Goal: Task Accomplishment & Management: Use online tool/utility

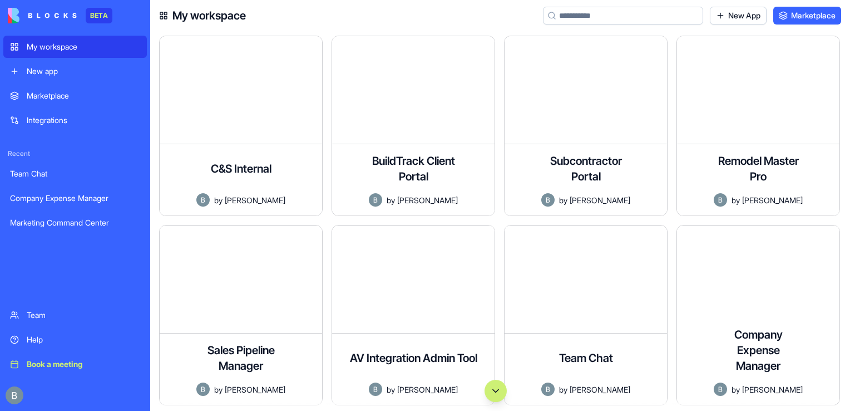
click at [846, 140] on div "Remodel Master Pro A comprehensive project management application for remodelin…" at bounding box center [762, 130] width 172 height 189
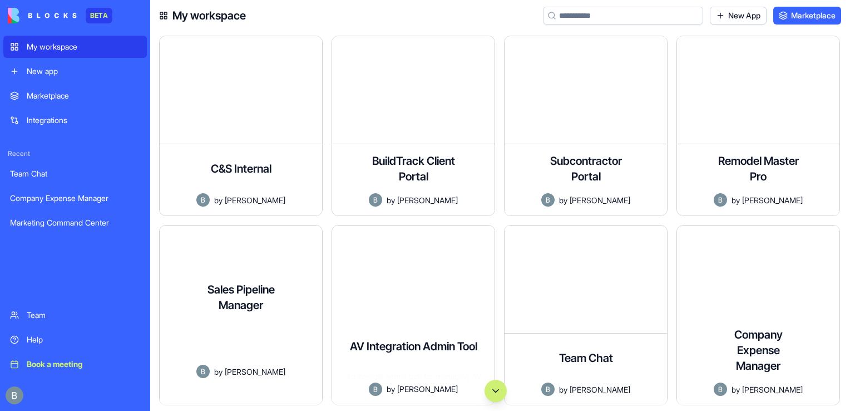
click at [240, 273] on div "Sales Pipeline Manager A comprehensive sales pipeline management application fo…" at bounding box center [241, 339] width 162 height 132
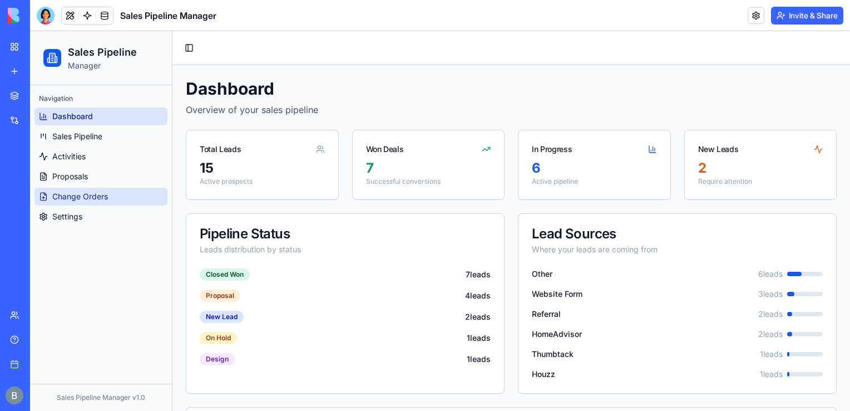
click at [118, 195] on link "Change Orders" at bounding box center [100, 196] width 133 height 18
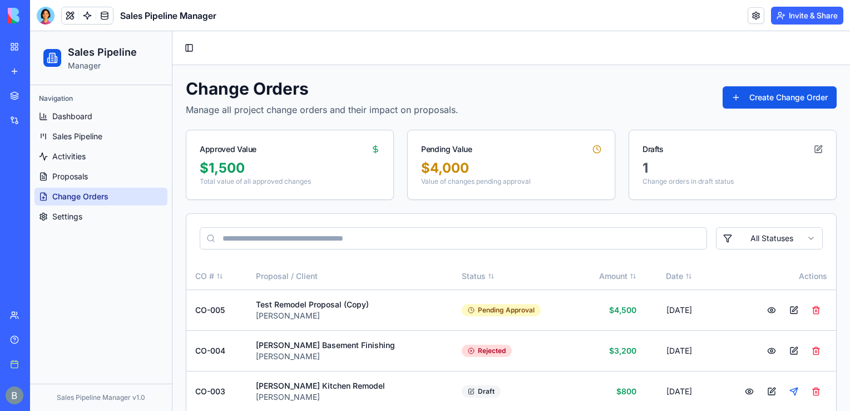
click at [20, 8] on img at bounding box center [42, 16] width 69 height 16
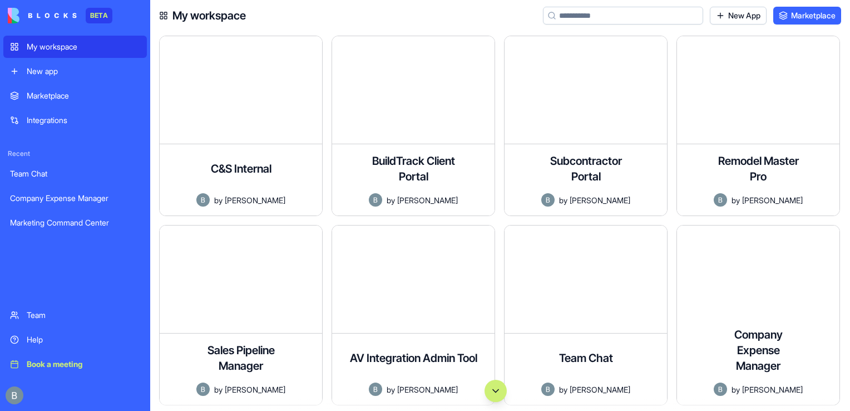
click at [506, 18] on div "My workspace New App Marketplace" at bounding box center [500, 15] width 700 height 31
click at [845, 112] on div "Remodel Master Pro A comprehensive project management application for remodelin…" at bounding box center [762, 130] width 172 height 189
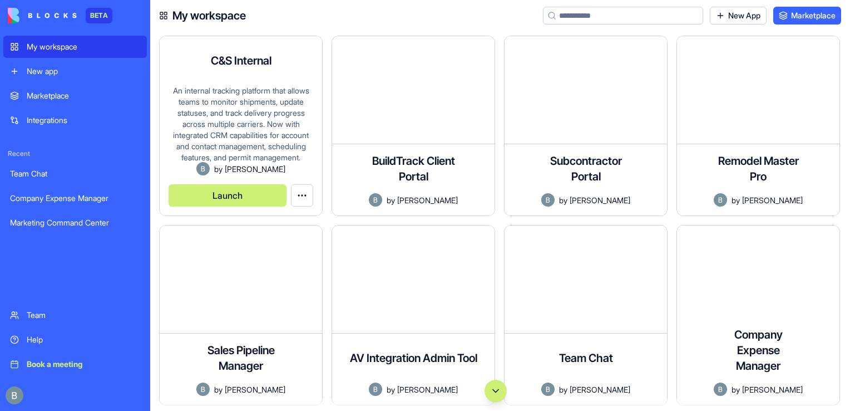
click at [263, 195] on button "Launch" at bounding box center [228, 195] width 118 height 22
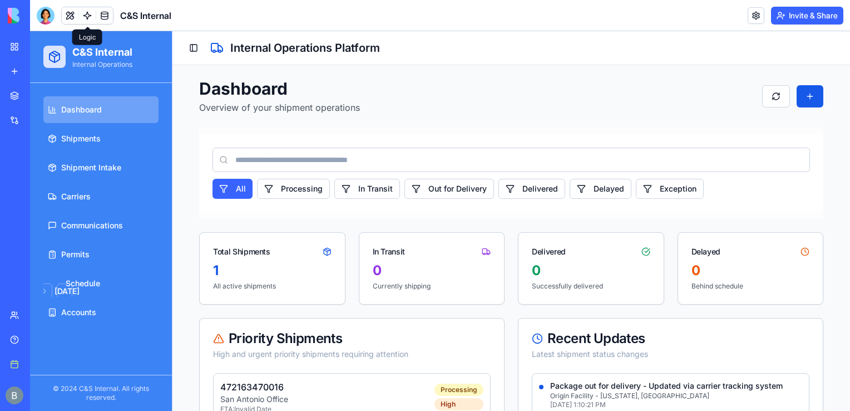
click at [82, 15] on link at bounding box center [87, 15] width 17 height 17
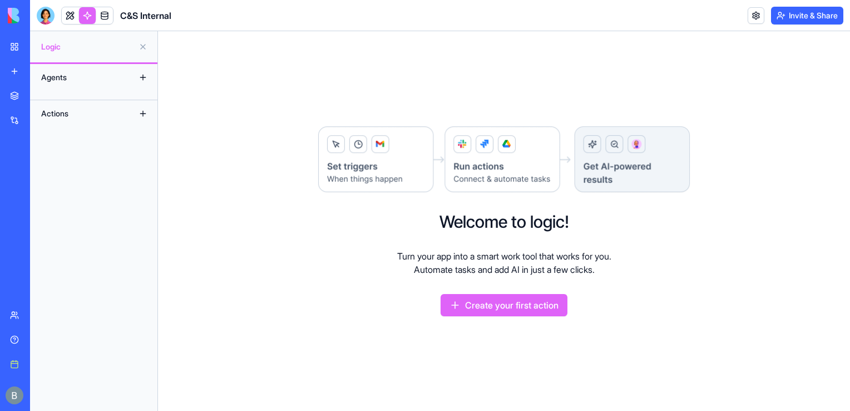
click at [536, 310] on button "Create your first action" at bounding box center [504, 305] width 127 height 22
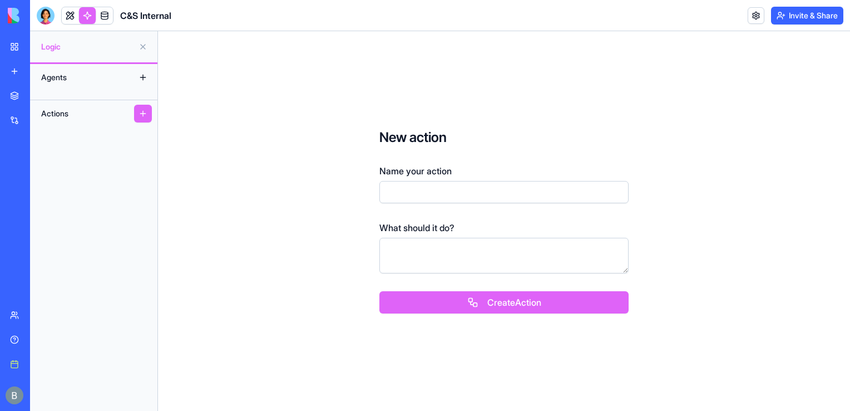
click at [424, 186] on input "Name your action" at bounding box center [503, 192] width 249 height 22
type input "**********"
click at [406, 261] on textarea at bounding box center [503, 256] width 249 height 36
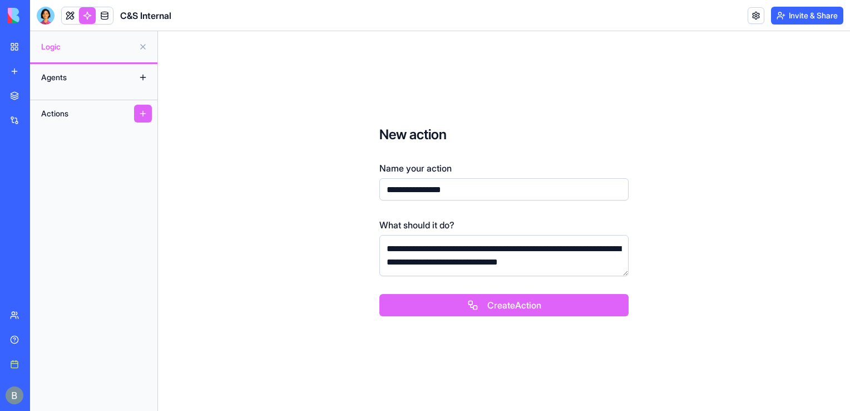
type textarea "**********"
click at [481, 303] on button "Create Action" at bounding box center [503, 305] width 249 height 22
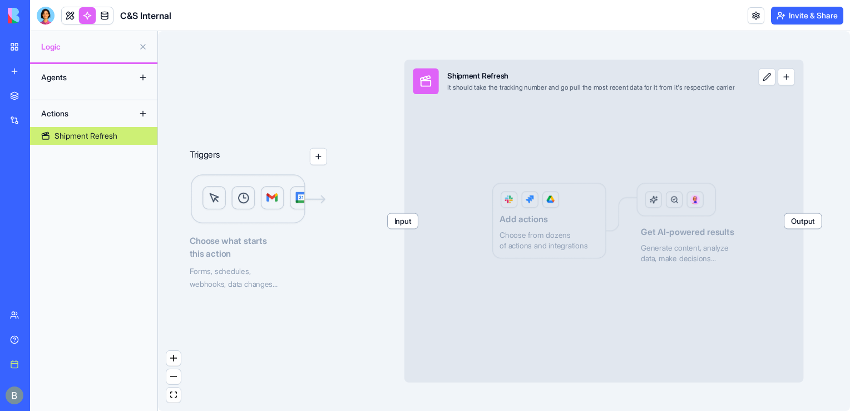
click at [320, 154] on button "button" at bounding box center [318, 156] width 17 height 17
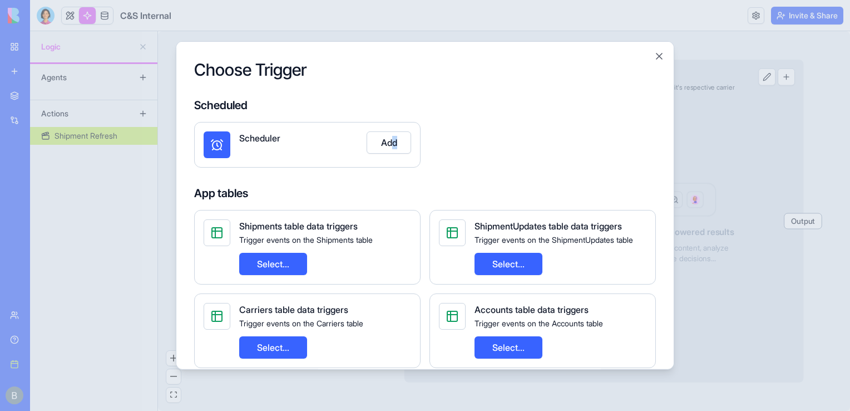
drag, startPoint x: 497, startPoint y: 118, endPoint x: 396, endPoint y: 145, distance: 104.7
click at [396, 145] on div "Scheduler Add" at bounding box center [425, 145] width 462 height 46
click at [394, 145] on button "Add" at bounding box center [389, 142] width 45 height 22
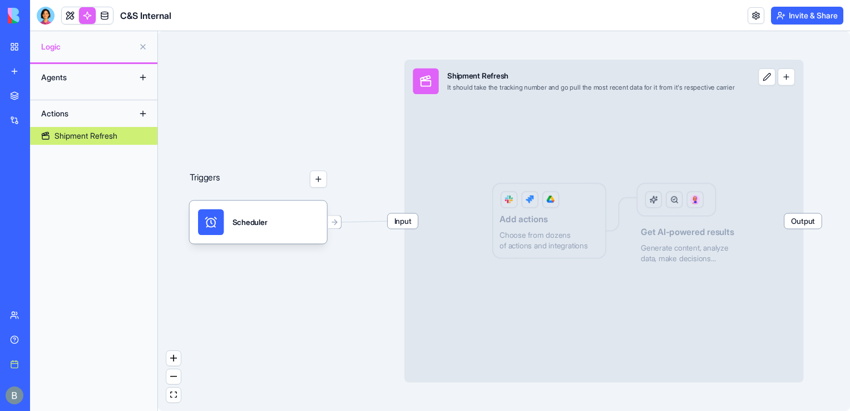
click at [410, 223] on span "Input" at bounding box center [403, 220] width 30 height 15
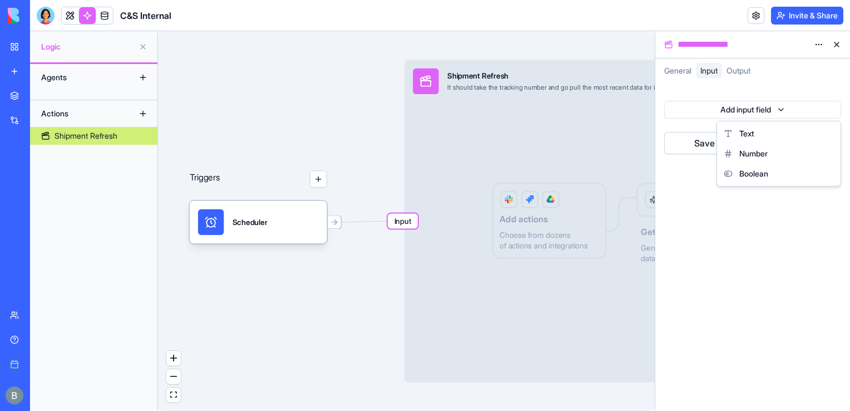
click at [771, 113] on html "**********" at bounding box center [425, 205] width 850 height 411
click at [836, 43] on button at bounding box center [837, 45] width 18 height 18
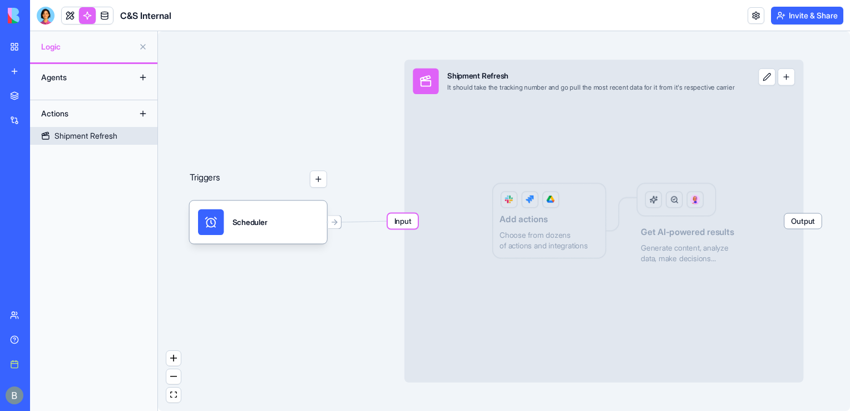
click at [140, 136] on link "Shipment Refresh" at bounding box center [93, 136] width 127 height 18
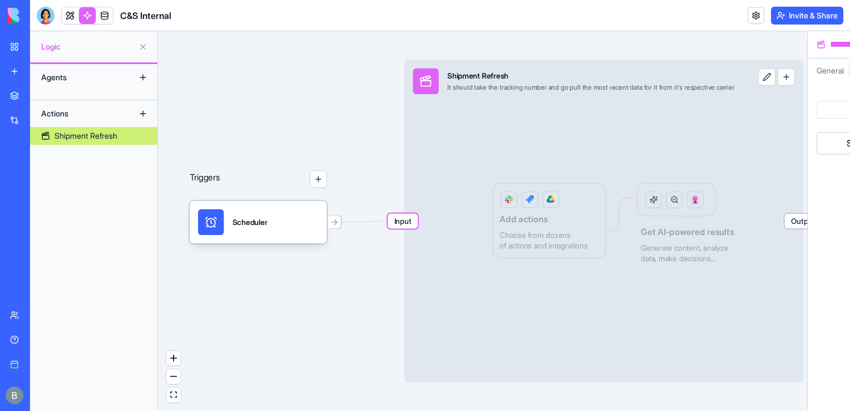
drag, startPoint x: 140, startPoint y: 136, endPoint x: 681, endPoint y: 199, distance: 545.0
click at [681, 199] on main "**********" at bounding box center [440, 220] width 820 height 379
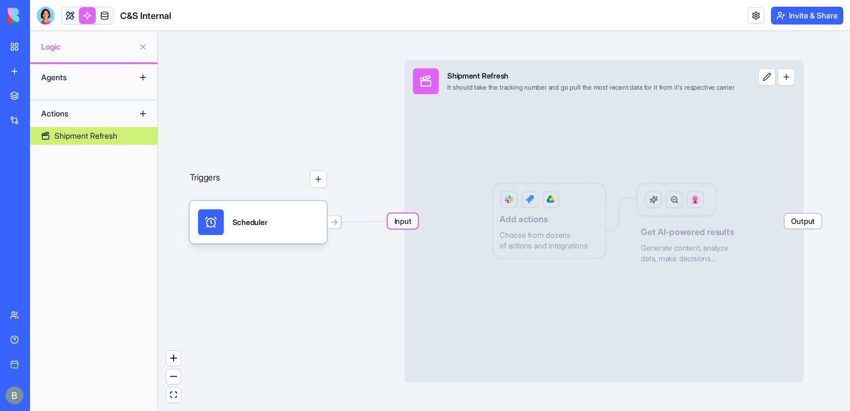
click at [105, 119] on div "Actions" at bounding box center [80, 114] width 89 height 18
click at [90, 136] on div "Shipment Refresh" at bounding box center [86, 135] width 63 height 11
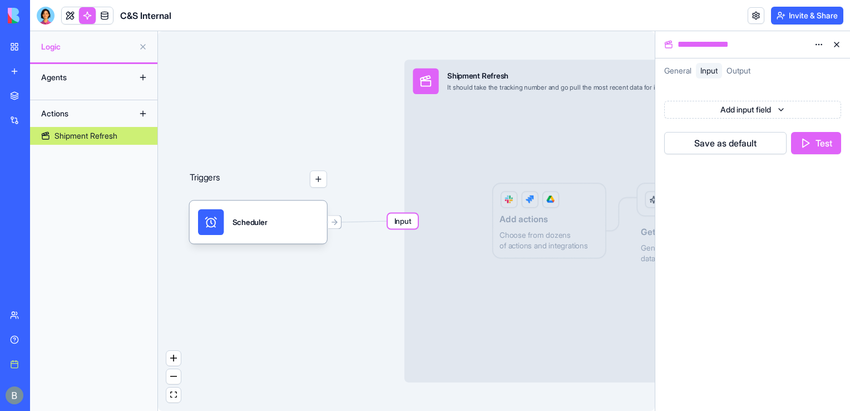
click at [696, 77] on div "General" at bounding box center [678, 71] width 36 height 16
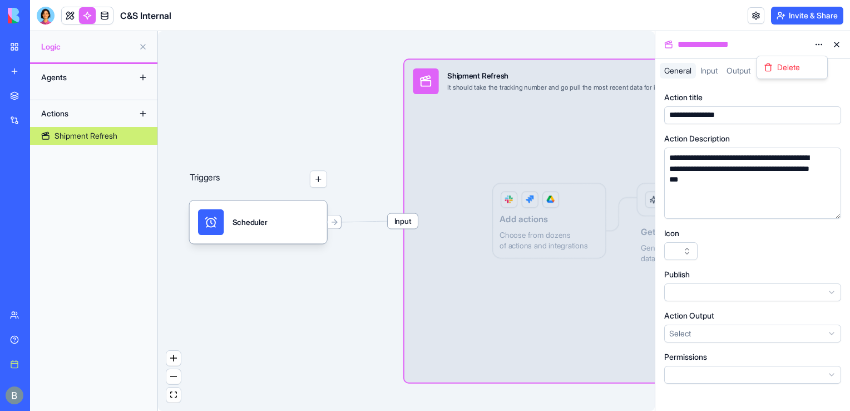
click at [819, 43] on html "**********" at bounding box center [425, 205] width 850 height 411
click at [805, 59] on div "Delete" at bounding box center [792, 67] width 71 height 23
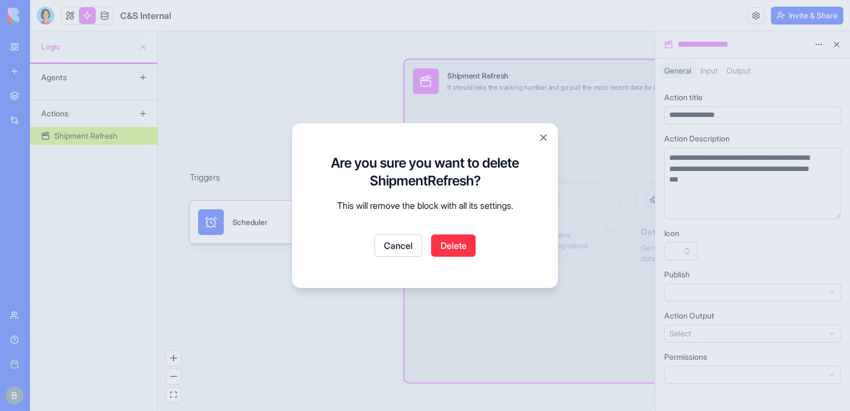
click at [799, 63] on div at bounding box center [425, 205] width 850 height 411
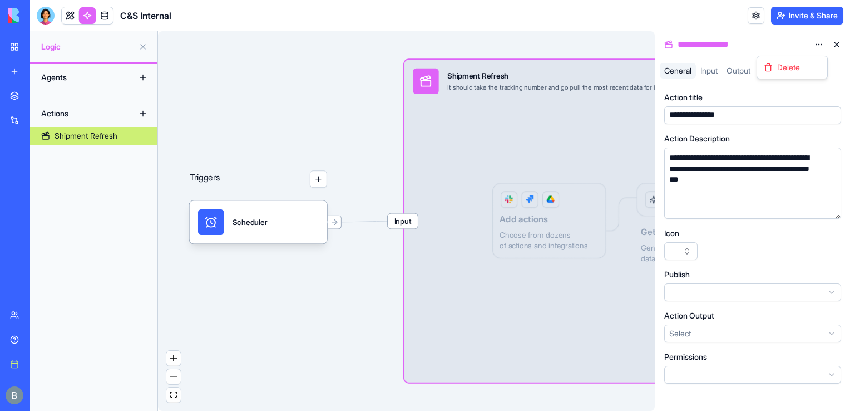
click at [818, 46] on html "**********" at bounding box center [425, 205] width 850 height 411
click at [789, 68] on span "Delete" at bounding box center [788, 67] width 23 height 11
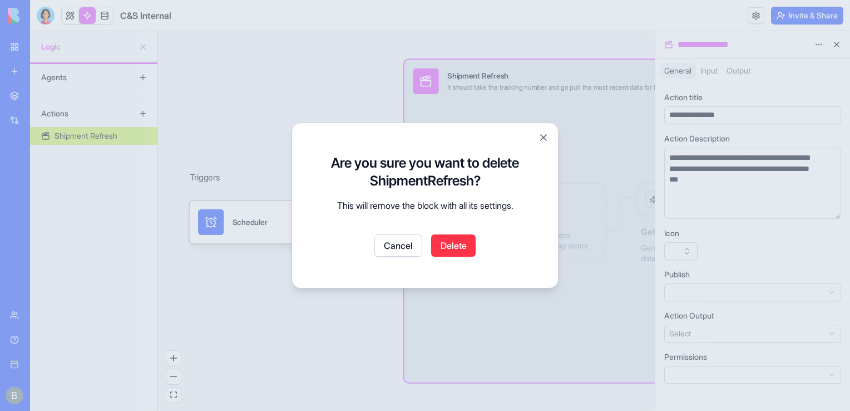
click at [455, 252] on button "Delete" at bounding box center [453, 245] width 45 height 22
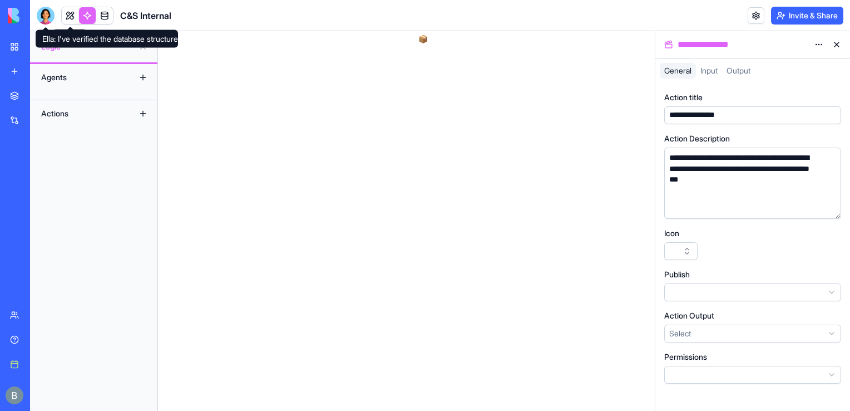
click at [47, 17] on div at bounding box center [46, 16] width 18 height 18
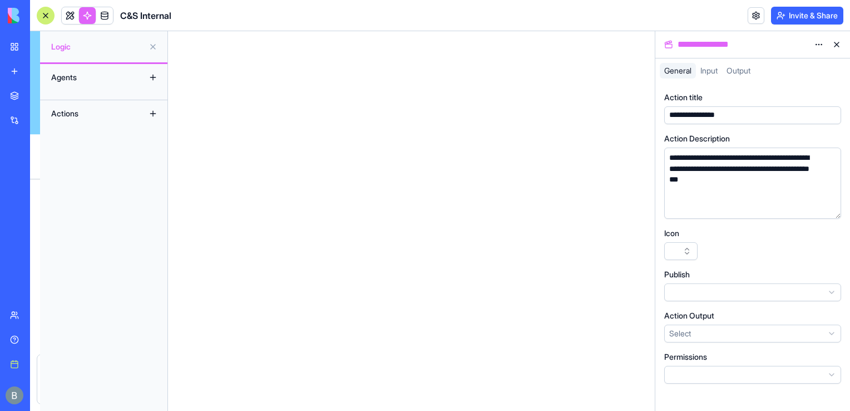
scroll to position [10833, 0]
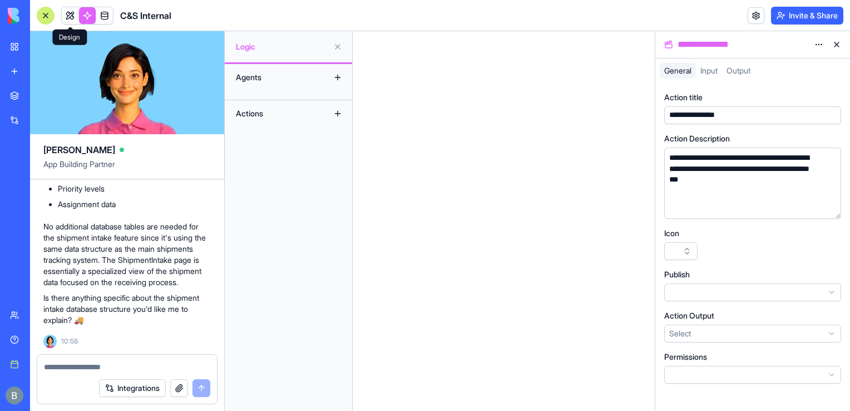
click at [73, 14] on link at bounding box center [70, 15] width 17 height 17
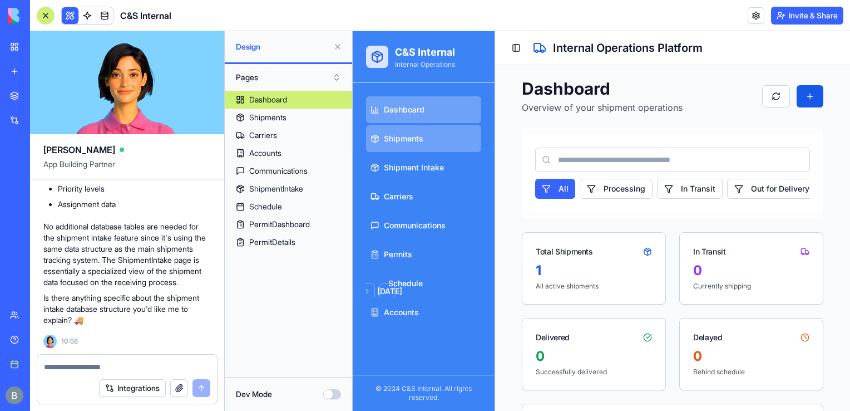
click at [407, 147] on link "Shipments" at bounding box center [423, 138] width 115 height 27
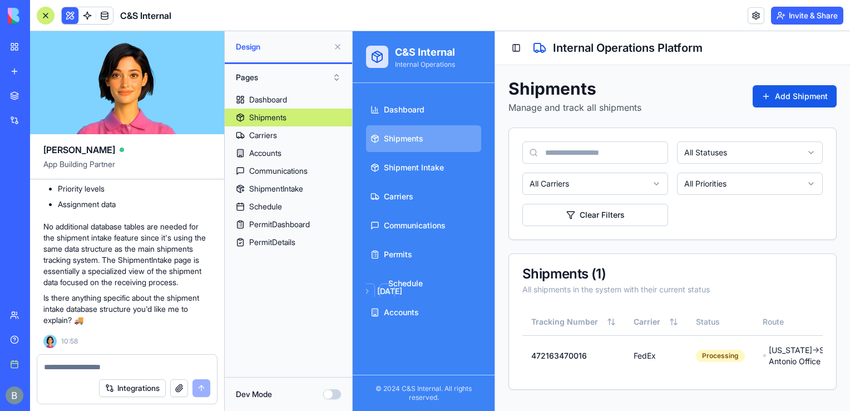
click at [311, 73] on button "Pages" at bounding box center [288, 77] width 116 height 18
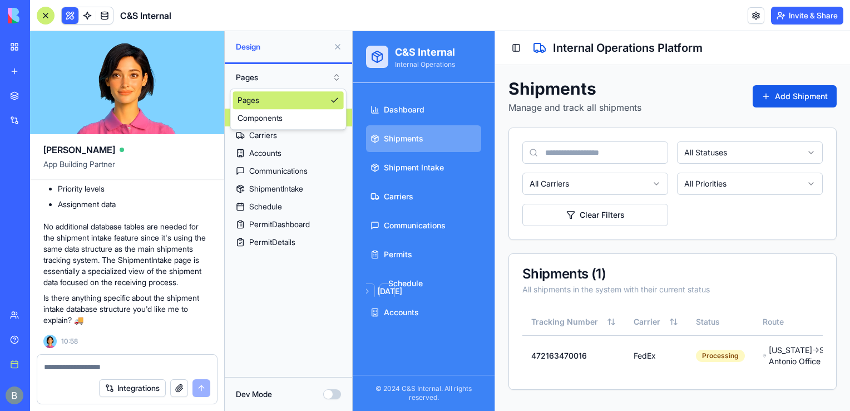
click at [315, 78] on button "Pages" at bounding box center [288, 77] width 116 height 18
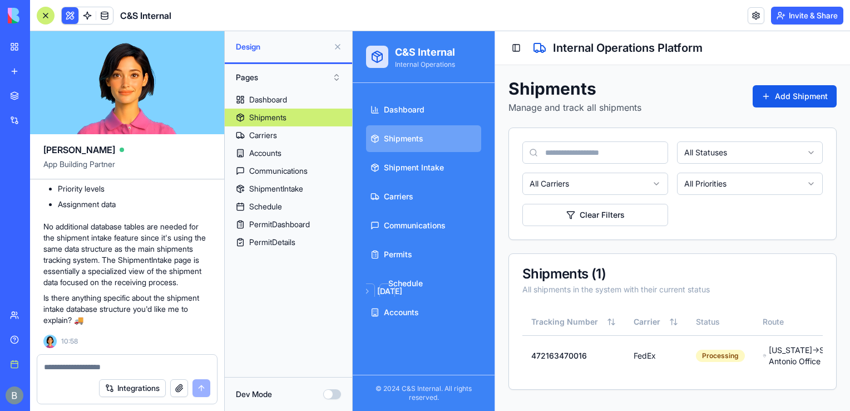
scroll to position [0, 289]
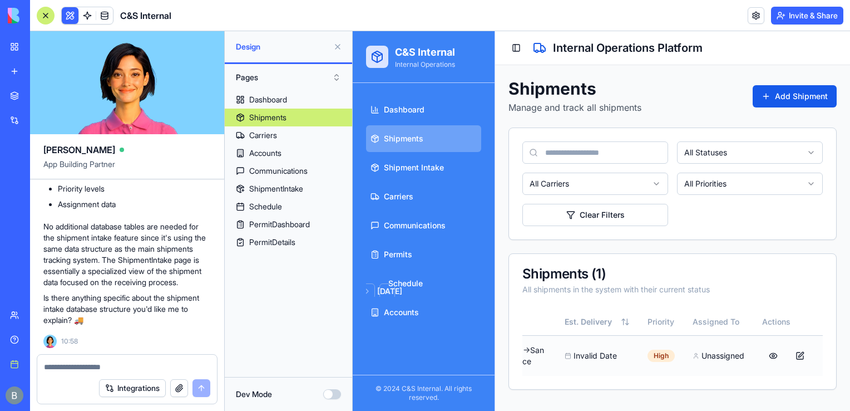
click at [753, 363] on td at bounding box center [799, 355] width 93 height 41
click at [762, 364] on button at bounding box center [773, 355] width 22 height 20
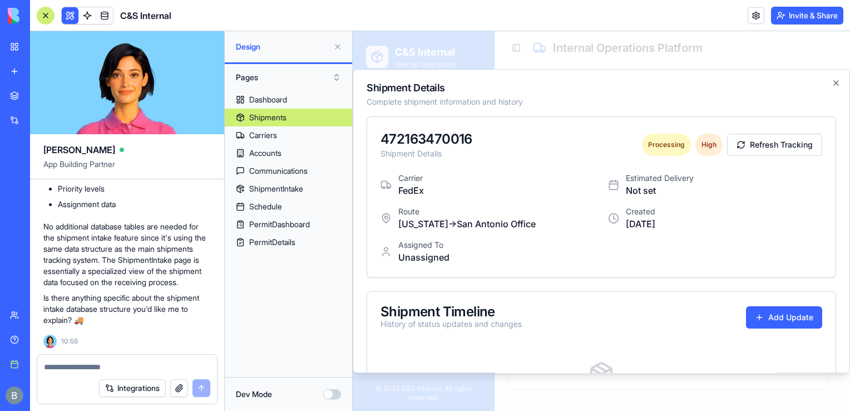
click at [302, 85] on button "Pages" at bounding box center [288, 77] width 116 height 18
click at [296, 125] on div "Components" at bounding box center [288, 118] width 111 height 18
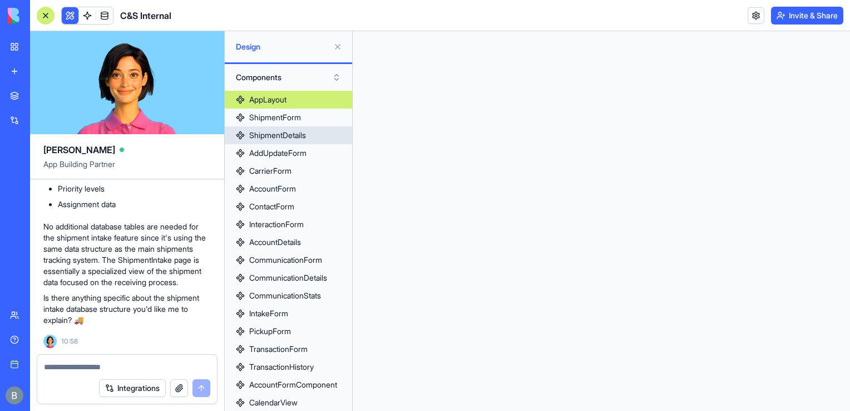
click at [330, 132] on link "ShipmentDetails" at bounding box center [288, 135] width 127 height 18
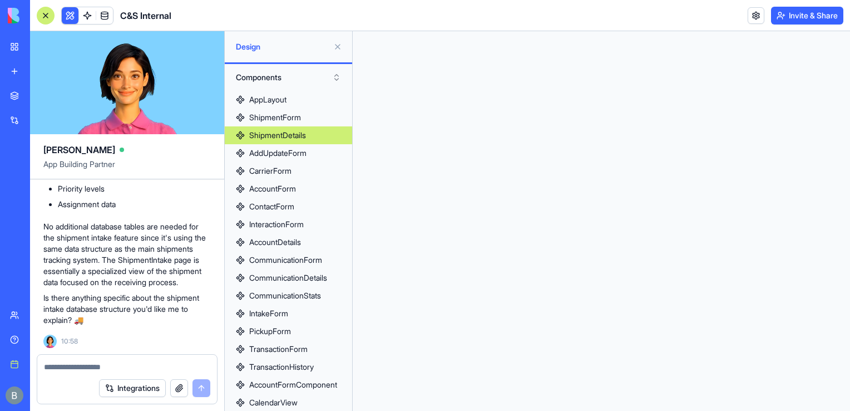
click at [121, 371] on textarea at bounding box center [127, 366] width 166 height 11
type textarea "*"
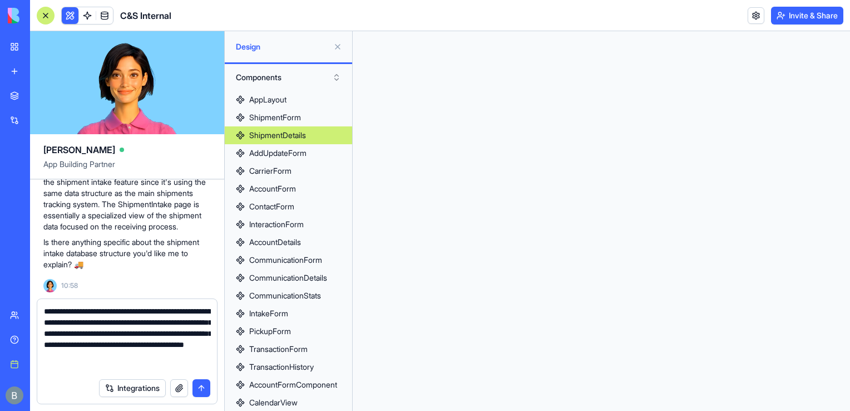
type textarea "**********"
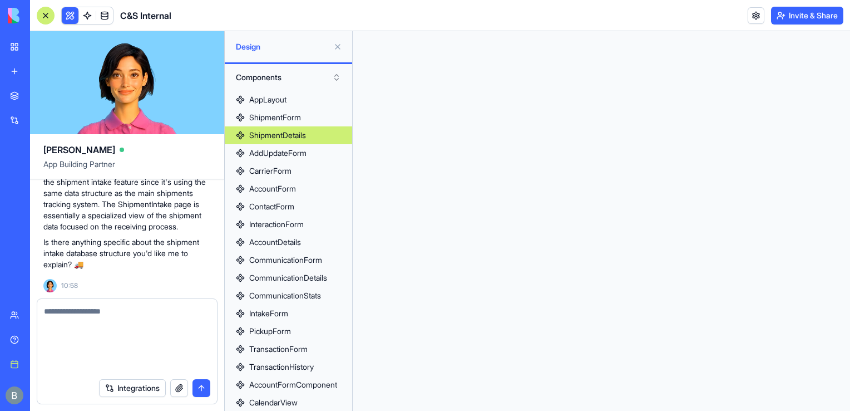
scroll to position [10931, 0]
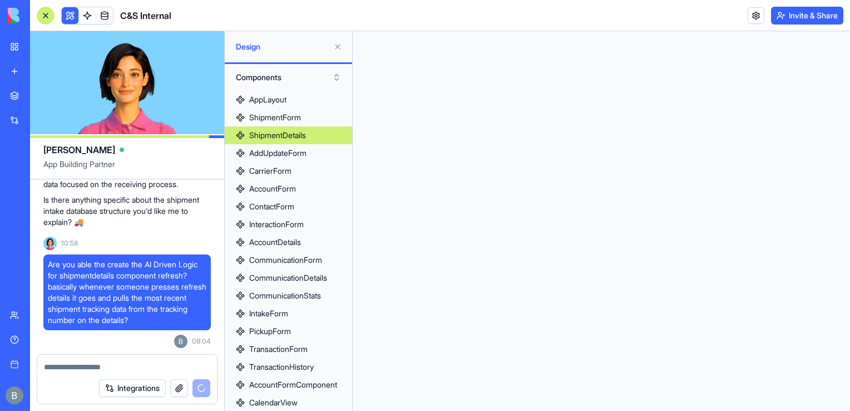
click at [288, 75] on button "Components" at bounding box center [288, 77] width 116 height 18
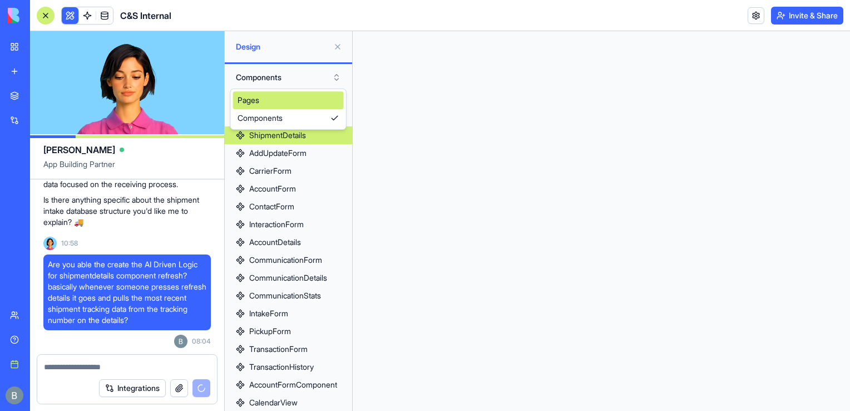
click at [265, 105] on div "Pages" at bounding box center [288, 100] width 111 height 18
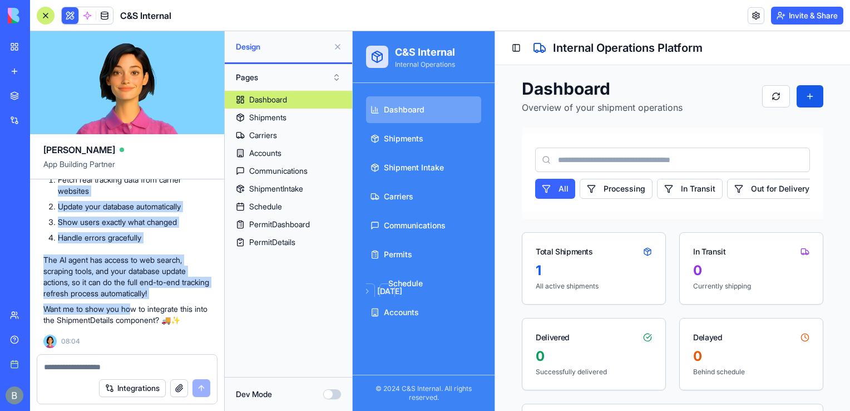
scroll to position [11592, 0]
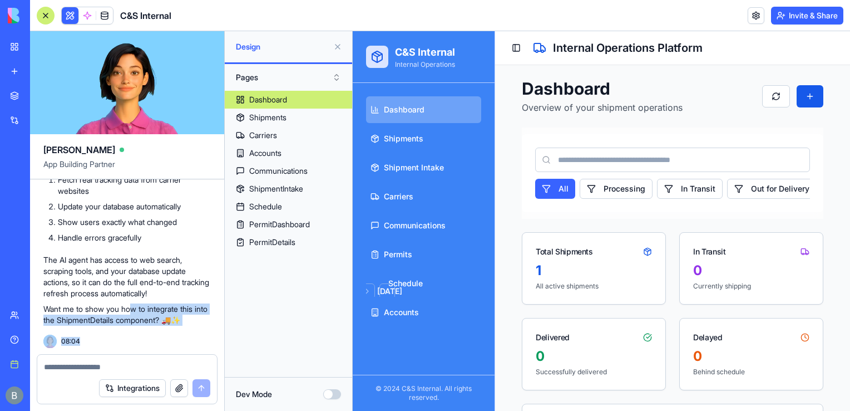
drag, startPoint x: 134, startPoint y: 313, endPoint x: 51, endPoint y: 358, distance: 94.3
click at [51, 358] on div "Ella App Building Partner a shipment tracking platform for internal use Undo 12…" at bounding box center [127, 220] width 195 height 379
drag, startPoint x: 51, startPoint y: 358, endPoint x: 160, endPoint y: 215, distance: 180.1
click at [160, 215] on ol "Fetch real tracking data from carrier websites Update your database automatical…" at bounding box center [126, 208] width 167 height 69
click at [137, 364] on textarea at bounding box center [127, 366] width 167 height 11
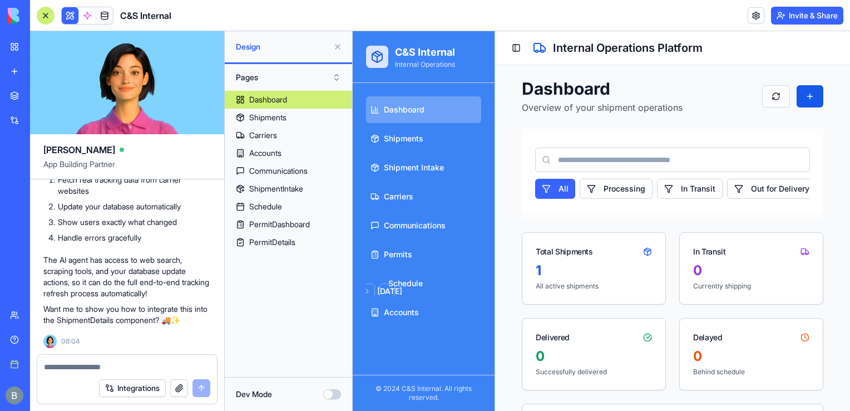
click at [97, 366] on textarea at bounding box center [127, 366] width 167 height 11
type textarea "***"
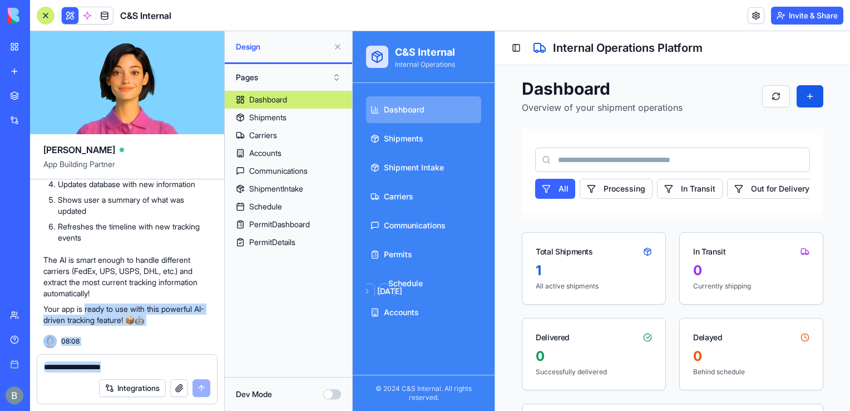
scroll to position [12226, 0]
drag, startPoint x: 87, startPoint y: 303, endPoint x: 85, endPoint y: 383, distance: 79.6
click at [85, 383] on div "Ella App Building Partner a shipment tracking platform for internal use Undo 12…" at bounding box center [127, 220] width 195 height 379
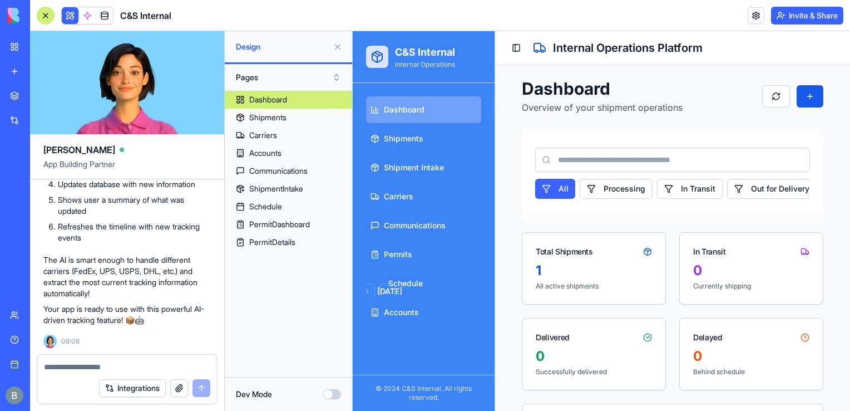
drag, startPoint x: 85, startPoint y: 383, endPoint x: 60, endPoint y: 255, distance: 130.4
click at [60, 255] on p "The AI is smart enough to handle different carriers (FedEx, UPS, USPS, DHL, etc…" at bounding box center [126, 276] width 167 height 45
click at [337, 41] on button at bounding box center [338, 47] width 18 height 18
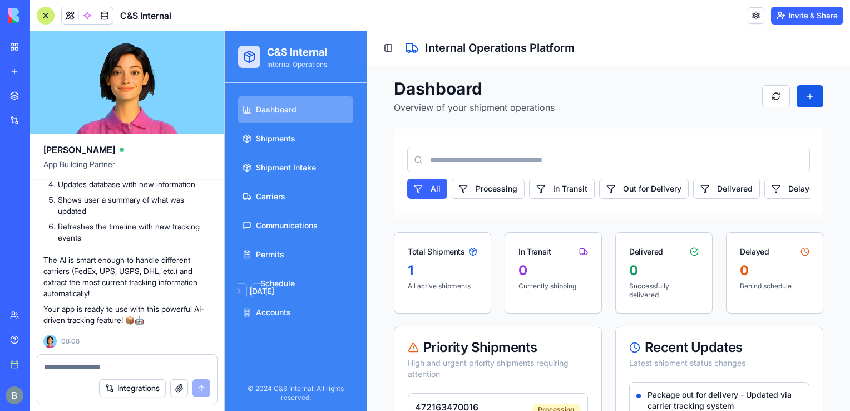
click at [53, 17] on div at bounding box center [46, 16] width 18 height 18
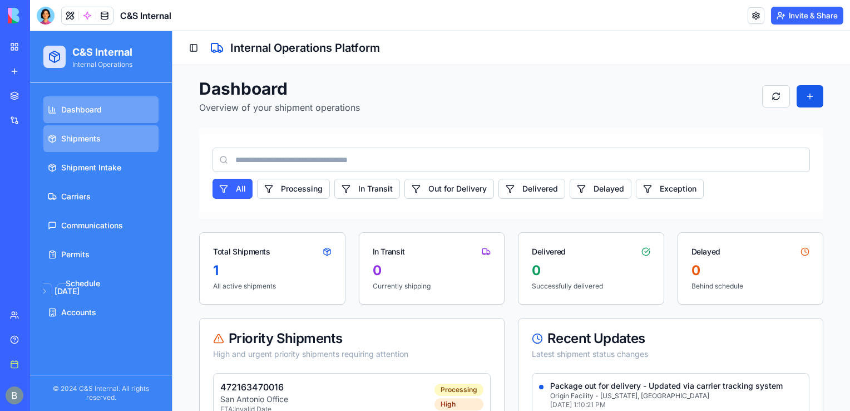
click at [138, 140] on link "Shipments" at bounding box center [100, 138] width 115 height 27
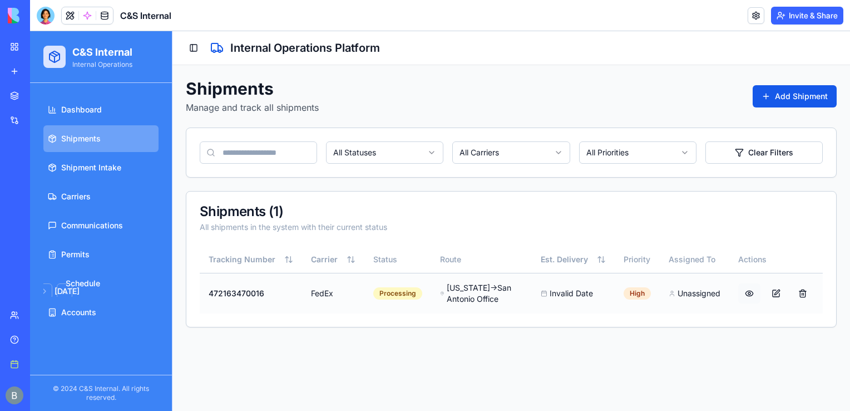
click at [750, 294] on button at bounding box center [749, 293] width 22 height 20
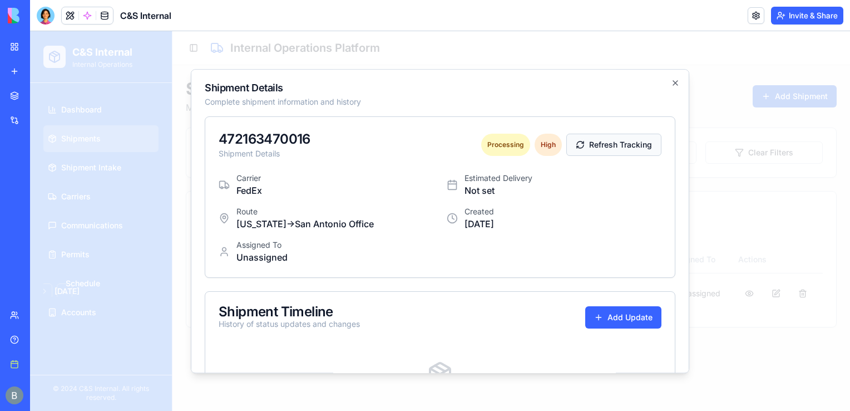
click at [622, 150] on button "Refresh Tracking" at bounding box center [613, 145] width 95 height 22
